Goal: Information Seeking & Learning: Learn about a topic

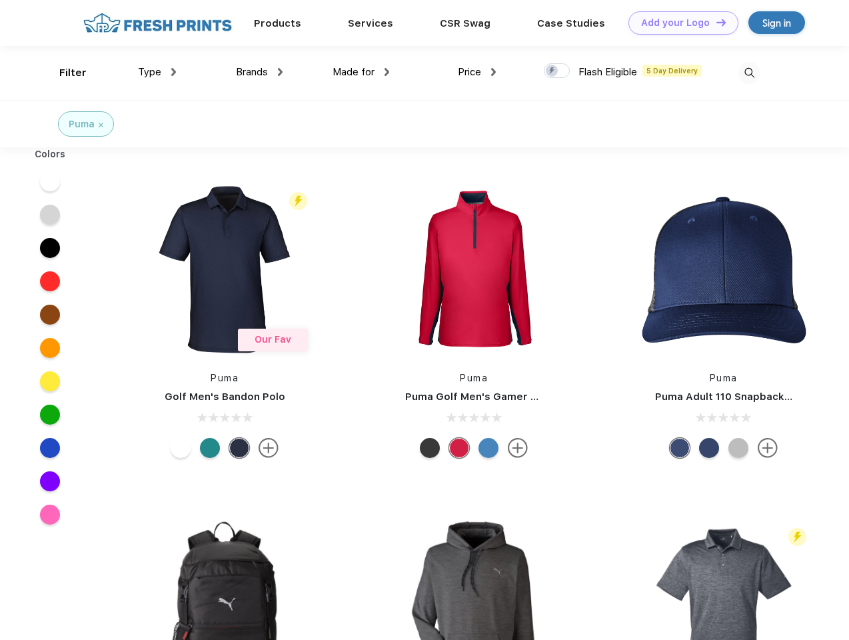
scroll to position [1, 0]
click at [679, 23] on link "Add your Logo Design Tool" at bounding box center [684, 22] width 110 height 23
click at [0, 0] on div "Design Tool" at bounding box center [0, 0] width 0 height 0
click at [715, 22] on link "Add your Logo Design Tool" at bounding box center [684, 22] width 110 height 23
click at [64, 73] on div "Filter" at bounding box center [72, 72] width 27 height 15
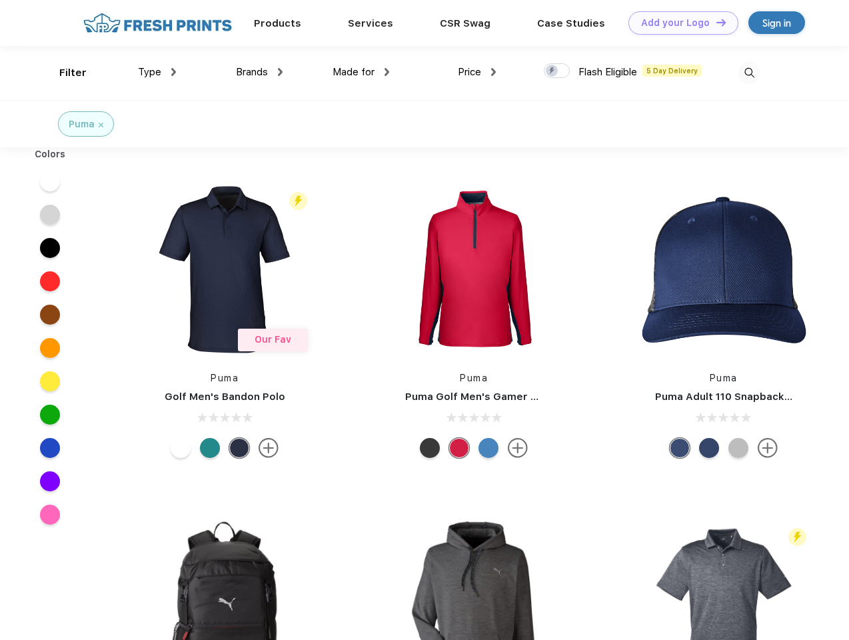
click at [157, 72] on span "Type" at bounding box center [149, 72] width 23 height 12
click at [259, 72] on span "Brands" at bounding box center [252, 72] width 32 height 12
click at [361, 72] on span "Made for" at bounding box center [354, 72] width 42 height 12
click at [477, 72] on span "Price" at bounding box center [469, 72] width 23 height 12
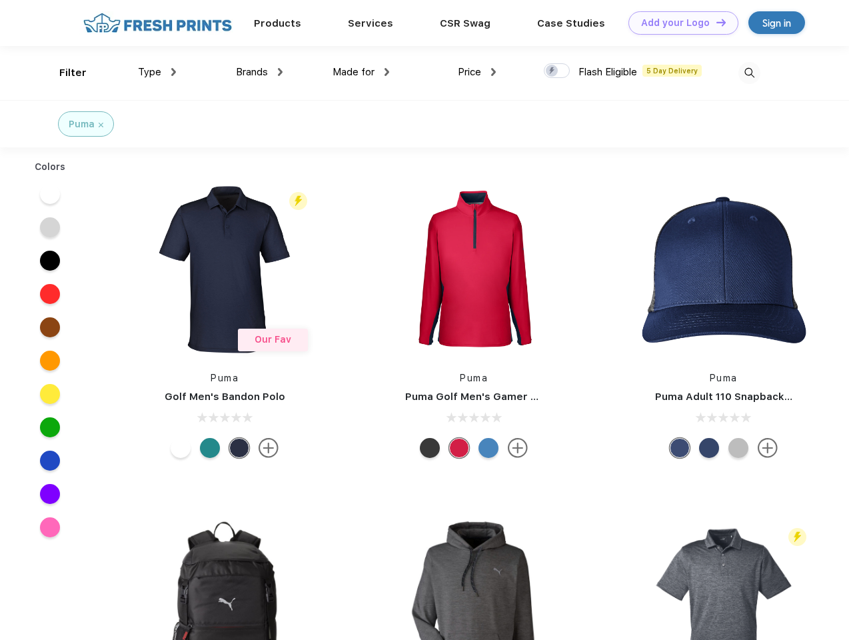
click at [557, 71] on div at bounding box center [557, 70] width 26 height 15
click at [553, 71] on input "checkbox" at bounding box center [548, 67] width 9 height 9
click at [749, 73] on img at bounding box center [750, 73] width 22 height 22
